Goal: Information Seeking & Learning: Learn about a topic

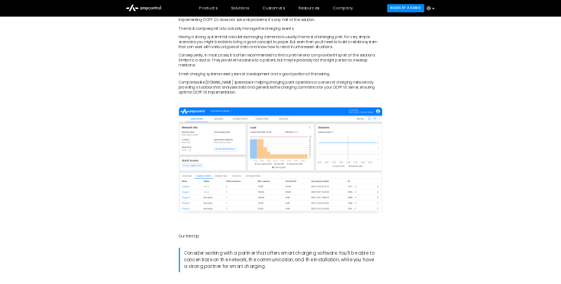
scroll to position [2657, 0]
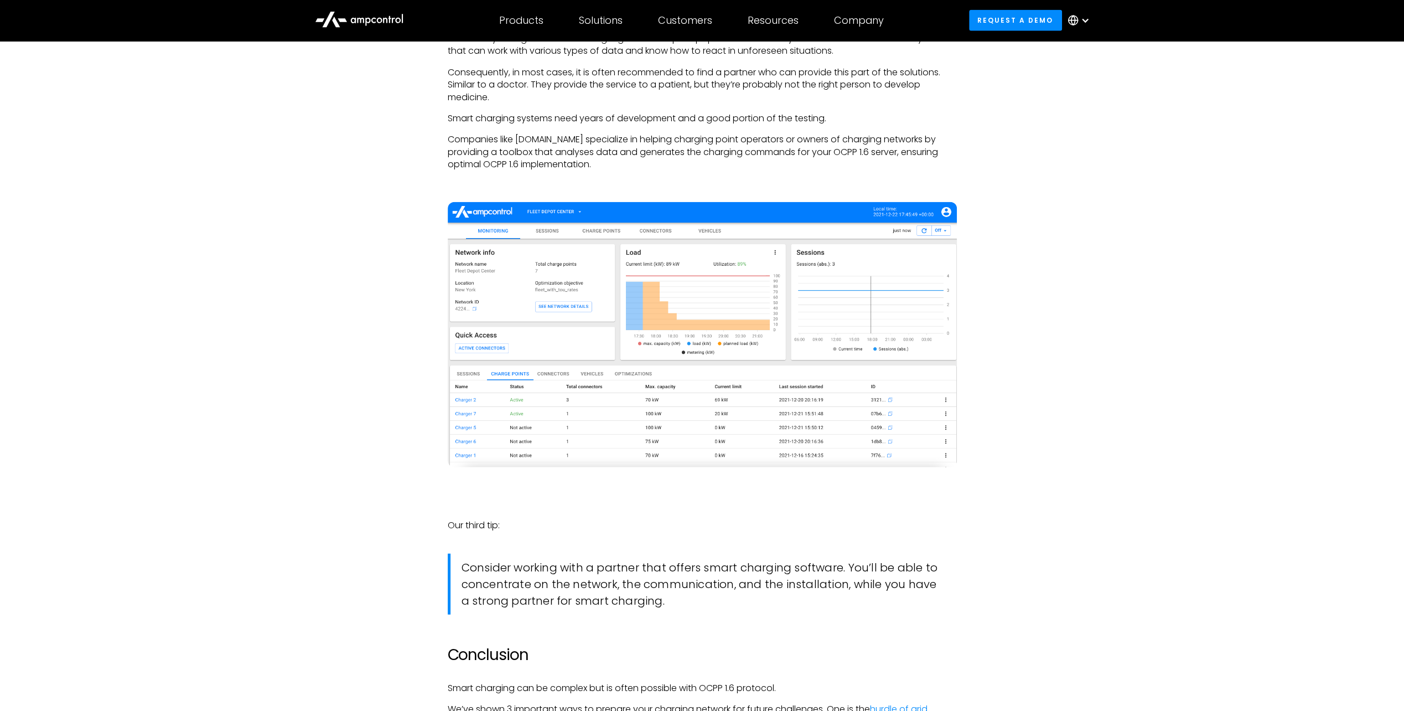
click at [652, 293] on img at bounding box center [702, 334] width 509 height 265
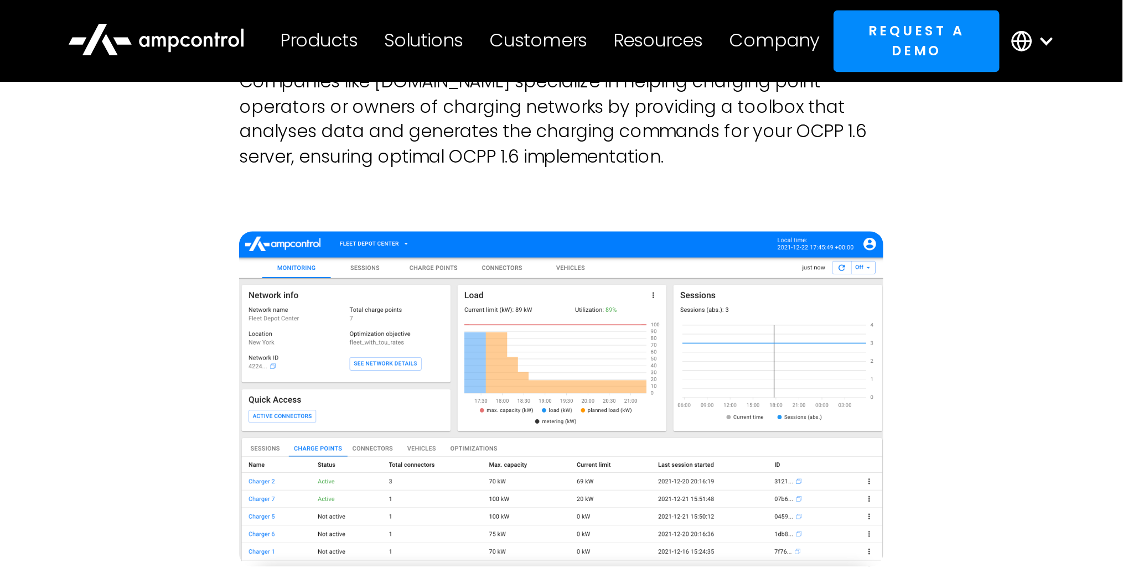
scroll to position [2723, 0]
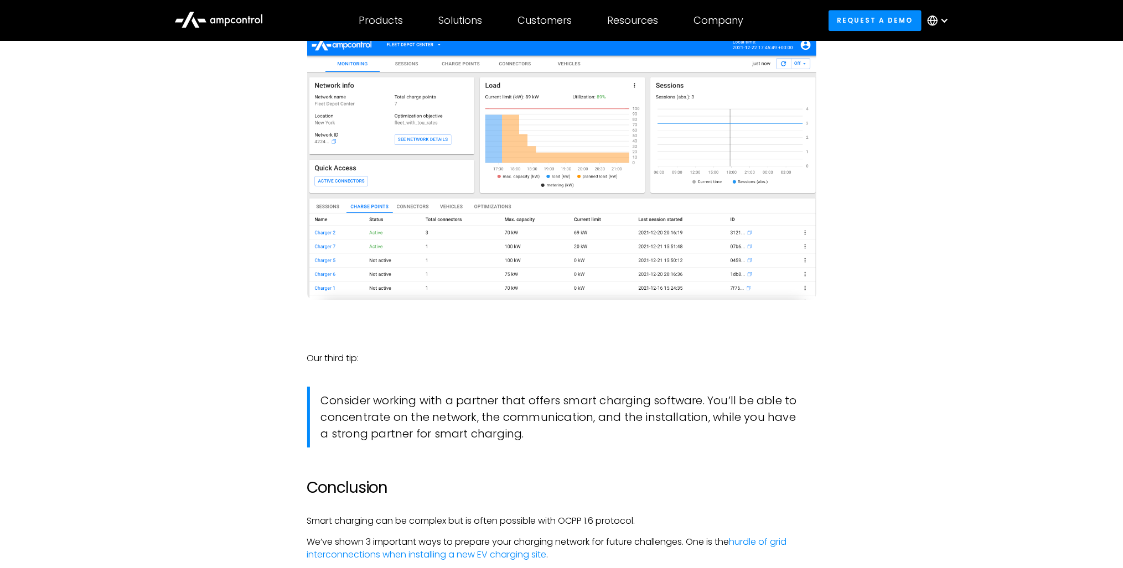
scroll to position [2591, 0]
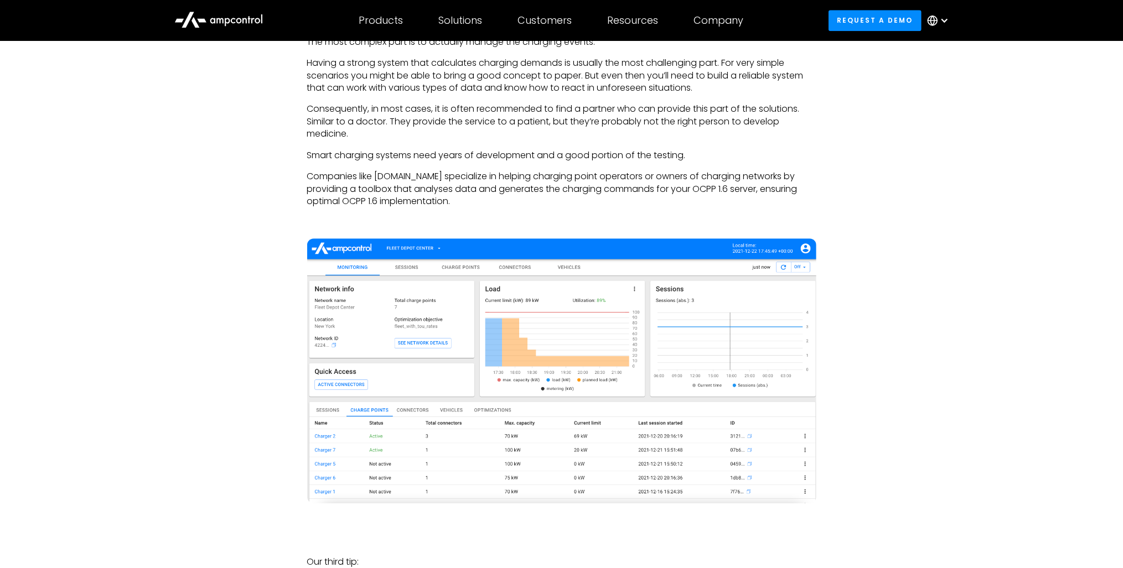
scroll to position [2458, 0]
